Goal: Check status: Check status

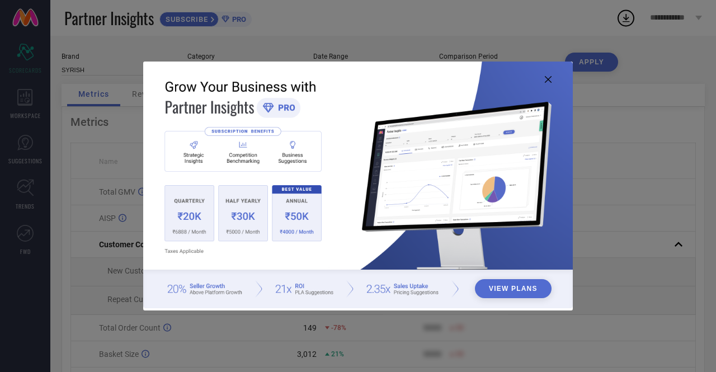
click at [551, 78] on icon at bounding box center [548, 79] width 7 height 7
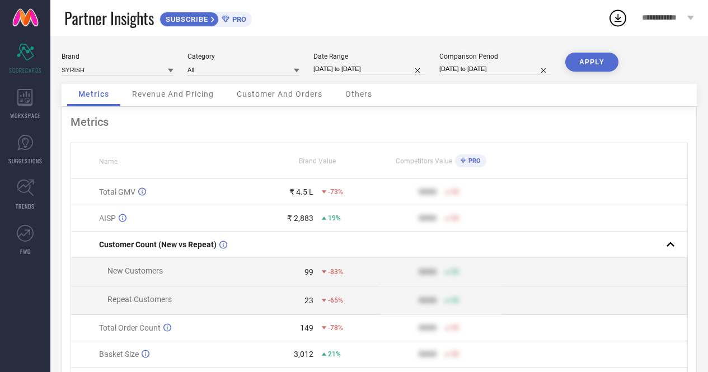
select select "8"
select select "2025"
select select "9"
select select "2025"
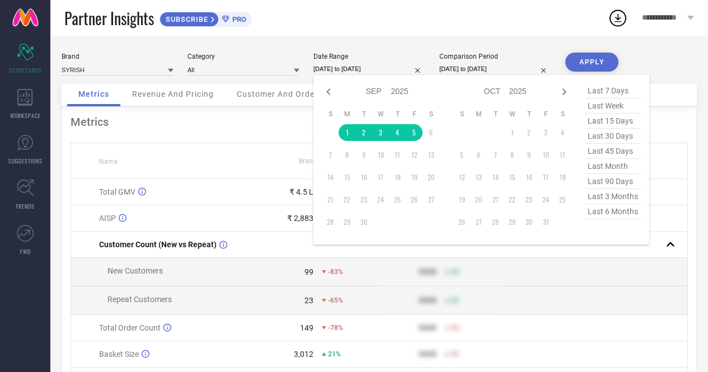
click at [339, 68] on input "[DATE] to [DATE]" at bounding box center [369, 69] width 112 height 12
click at [329, 92] on icon at bounding box center [328, 91] width 13 height 13
select select "7"
select select "2025"
select select "8"
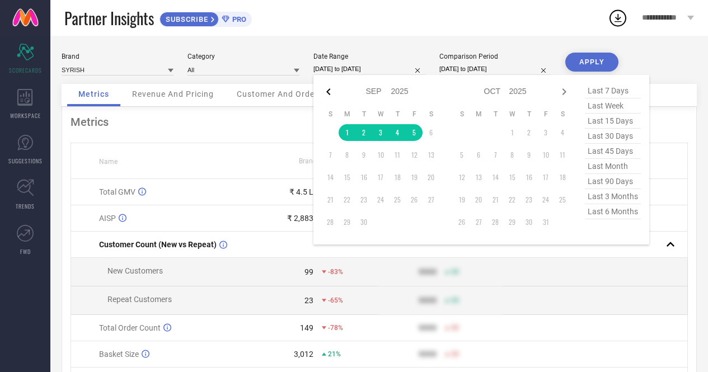
select select "2025"
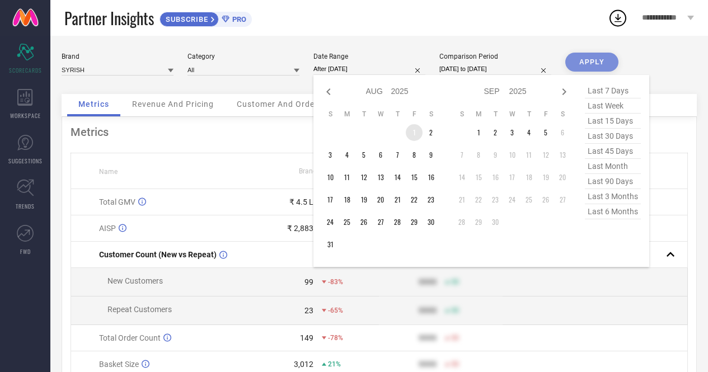
click at [411, 137] on td "1" at bounding box center [414, 132] width 17 height 17
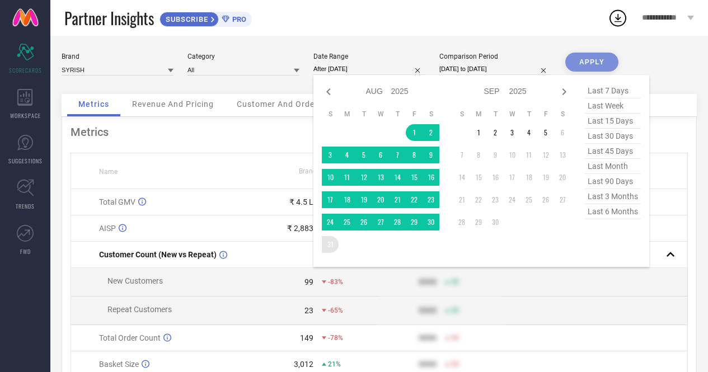
type input "[DATE] to [DATE]"
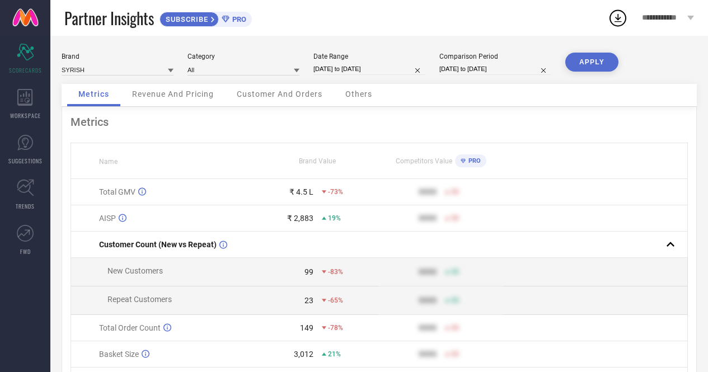
click at [592, 64] on button "APPLY" at bounding box center [591, 62] width 53 height 19
select select "7"
select select "2025"
select select "8"
select select "2025"
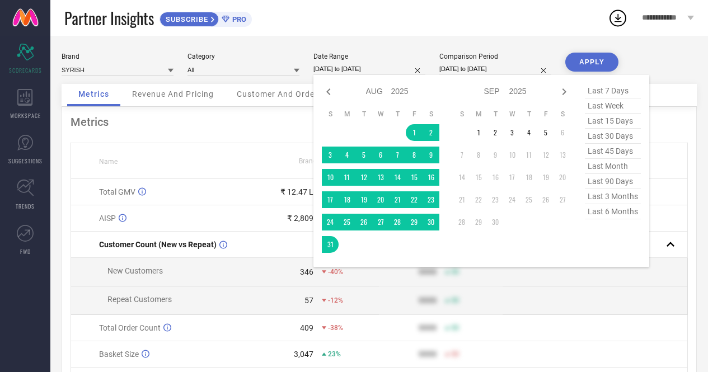
click at [357, 66] on input "[DATE] to [DATE]" at bounding box center [369, 69] width 112 height 12
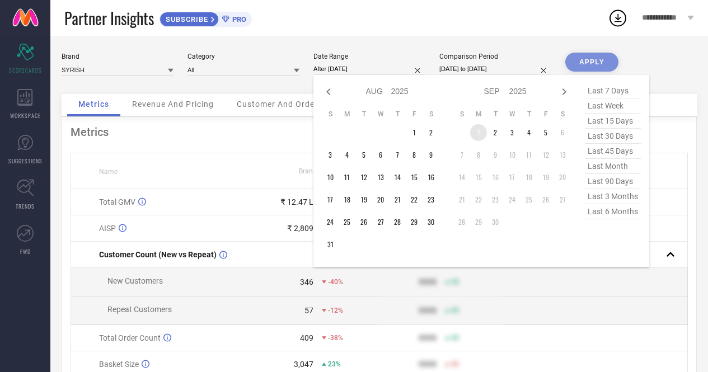
click at [481, 135] on td "1" at bounding box center [478, 132] width 17 height 17
type input "[DATE] to [DATE]"
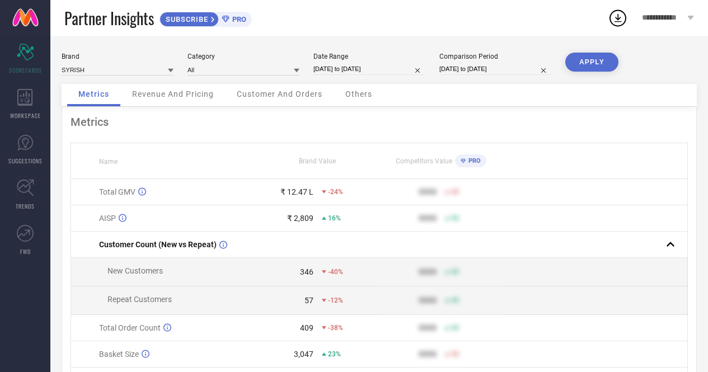
click at [594, 60] on button "APPLY" at bounding box center [591, 62] width 53 height 19
